Goal: Navigation & Orientation: Find specific page/section

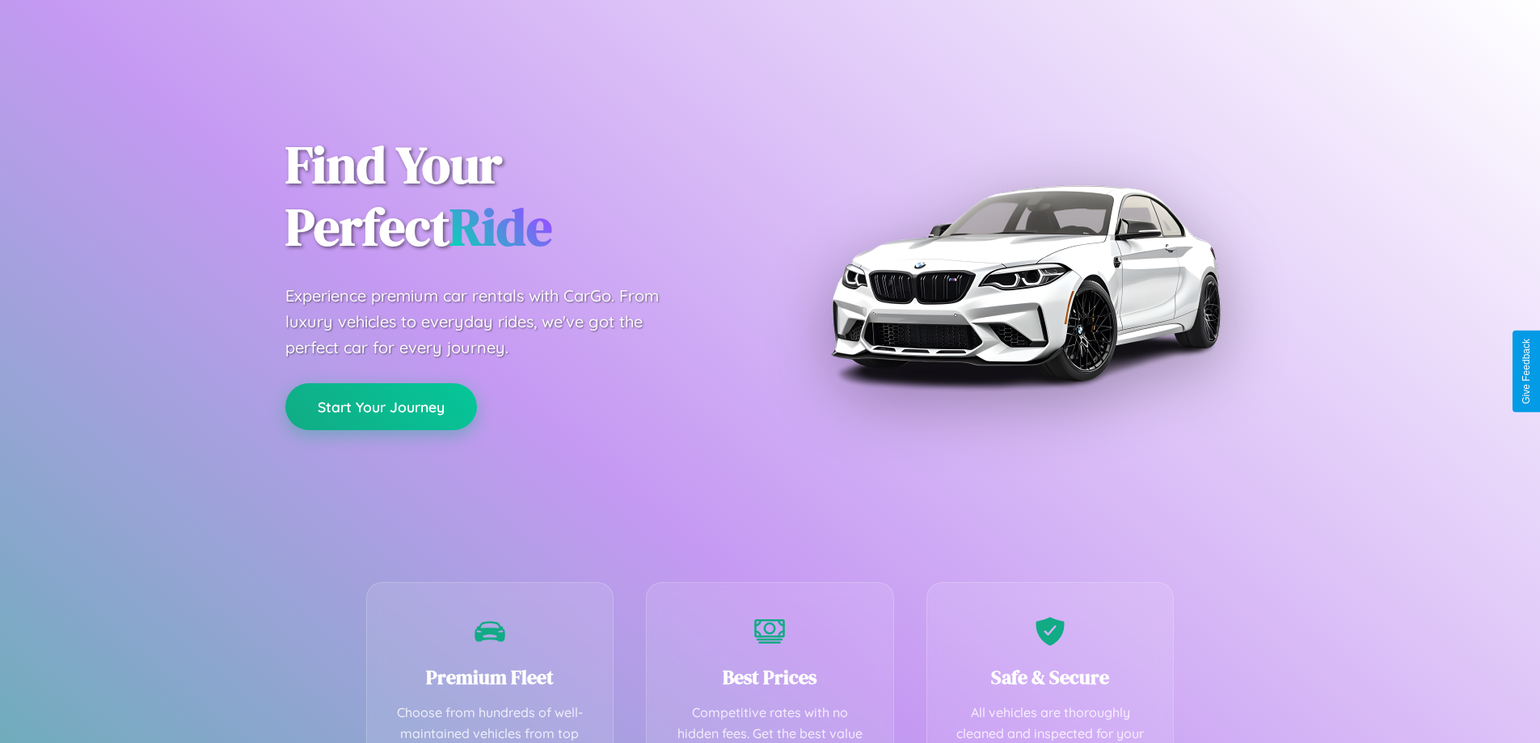
click at [381, 407] on button "Start Your Journey" at bounding box center [381, 406] width 192 height 47
click at [381, 406] on button "Start Your Journey" at bounding box center [381, 406] width 192 height 47
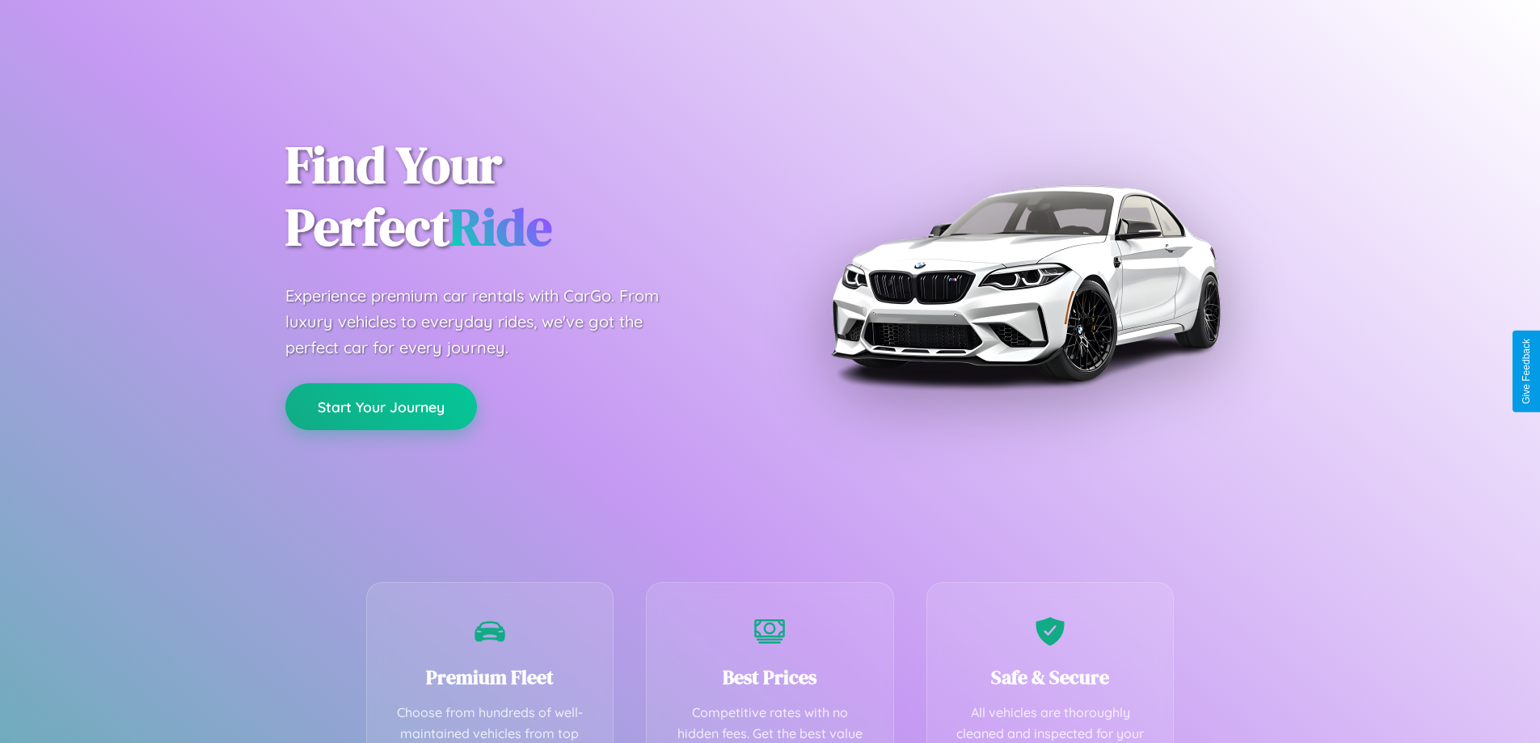
click at [381, 406] on button "Start Your Journey" at bounding box center [381, 406] width 192 height 47
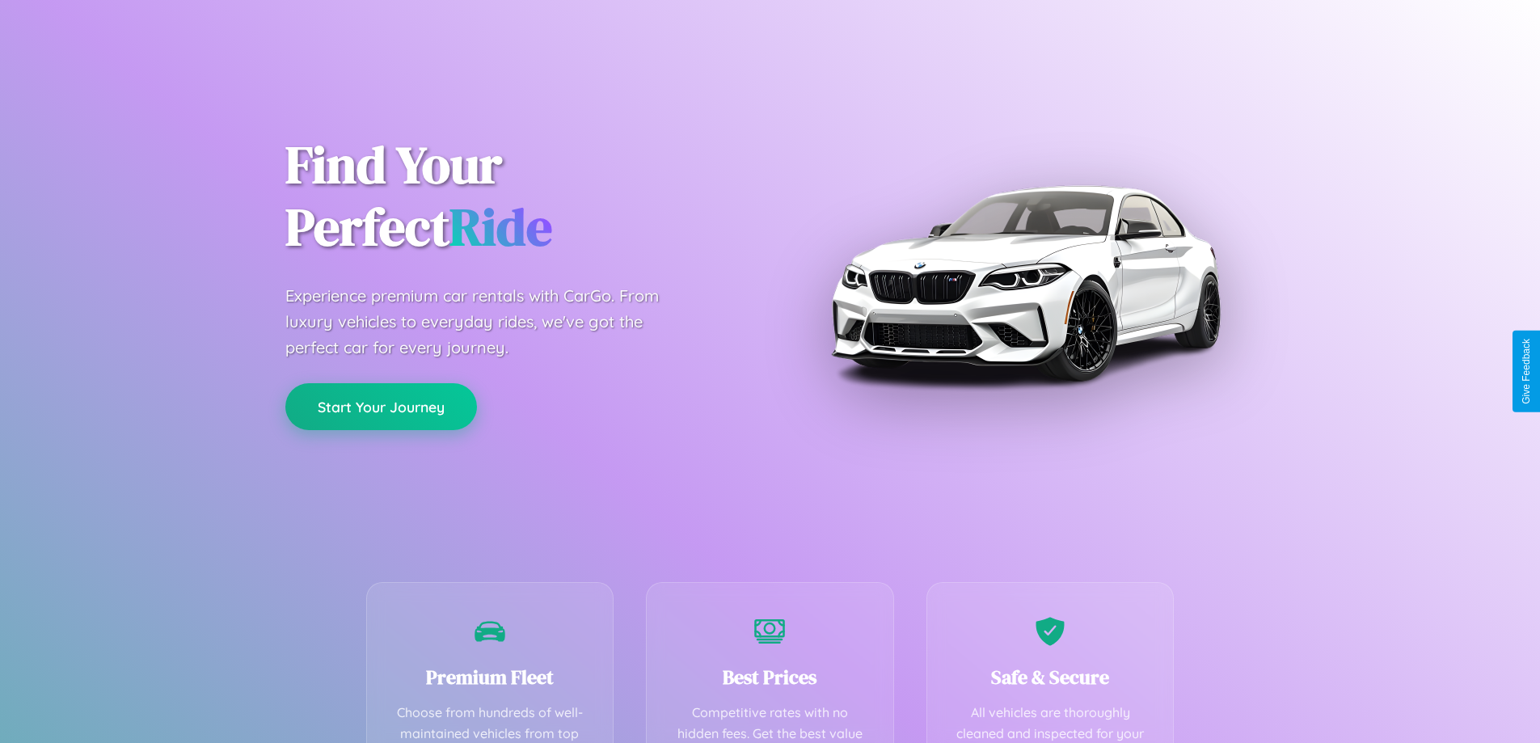
click at [381, 406] on button "Start Your Journey" at bounding box center [381, 406] width 192 height 47
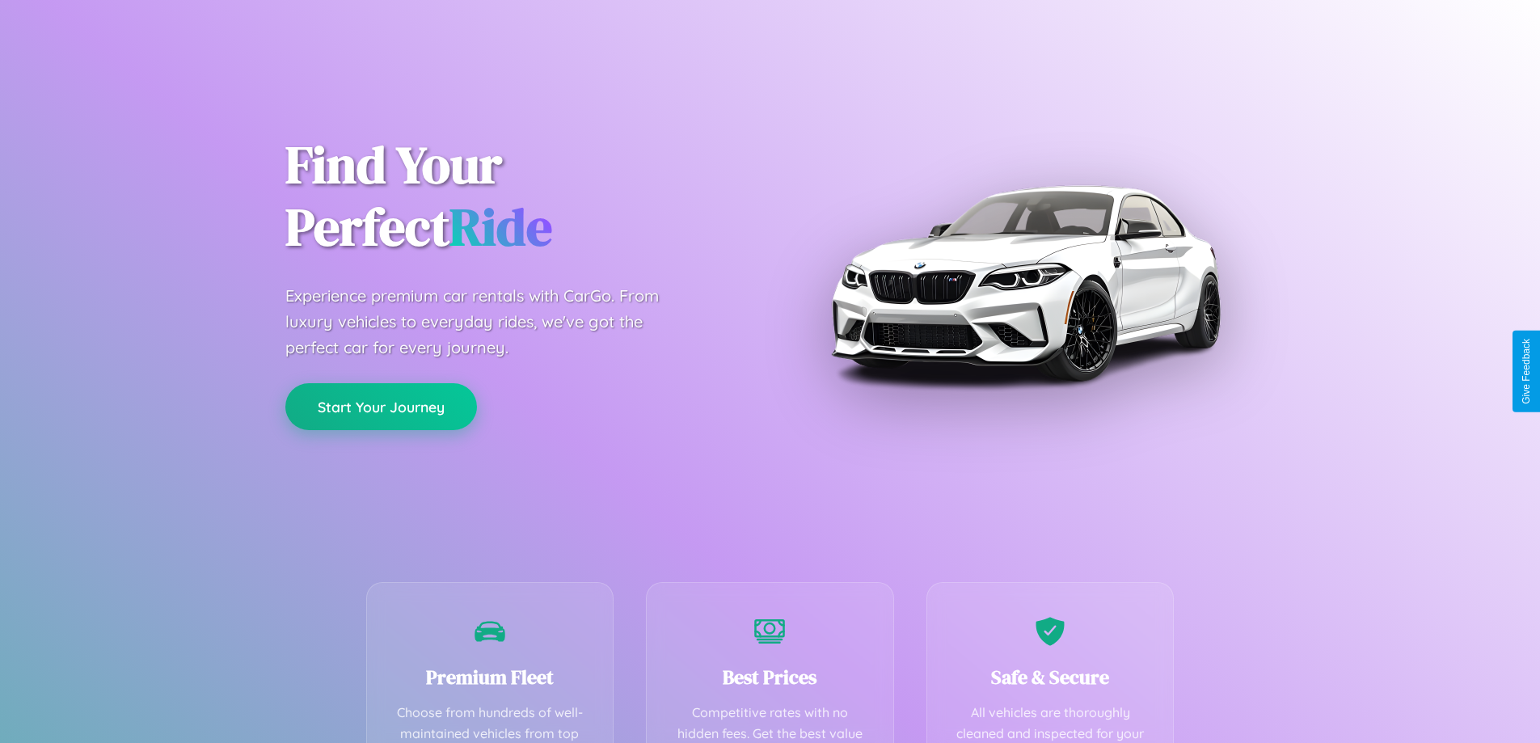
click at [381, 406] on button "Start Your Journey" at bounding box center [381, 406] width 192 height 47
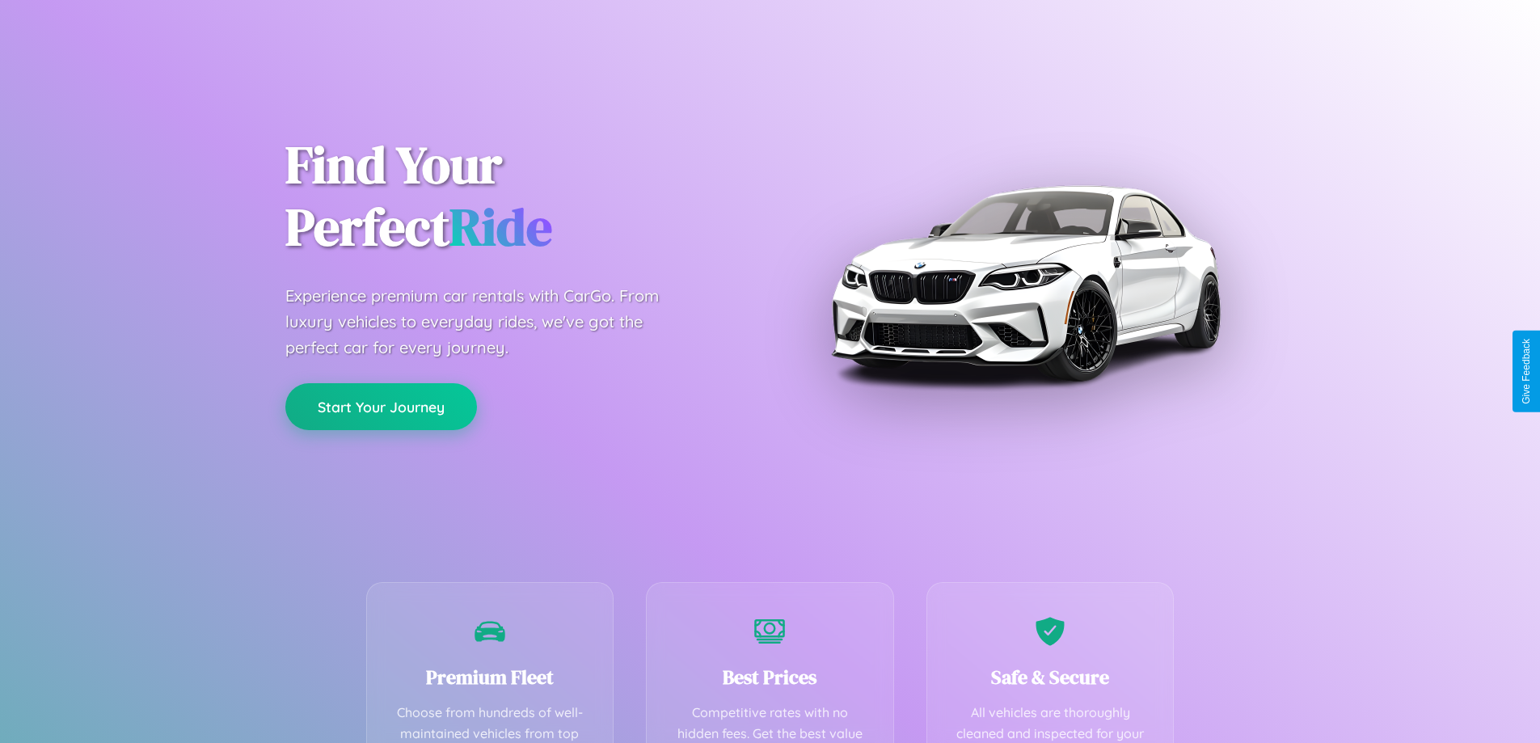
click at [381, 406] on button "Start Your Journey" at bounding box center [381, 406] width 192 height 47
